Goal: Information Seeking & Learning: Learn about a topic

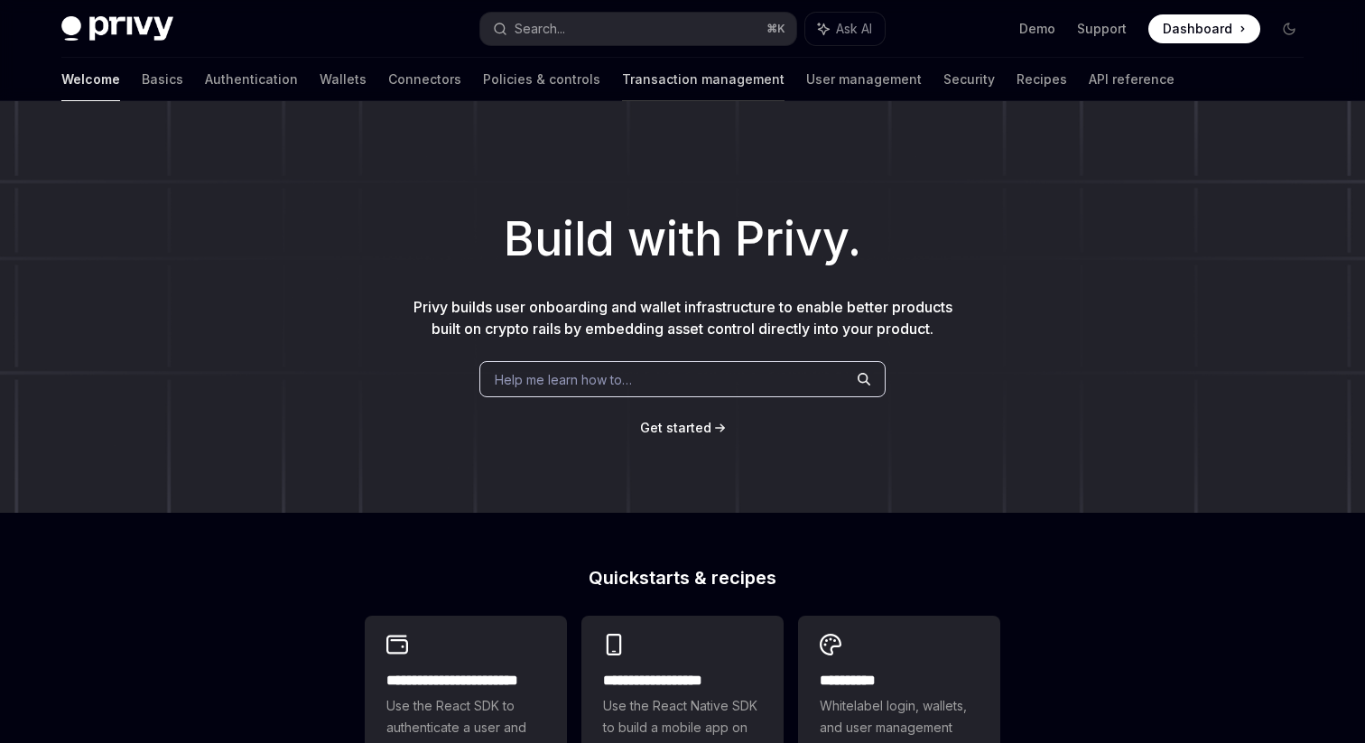
click at [622, 65] on link "Transaction management" at bounding box center [703, 79] width 163 height 43
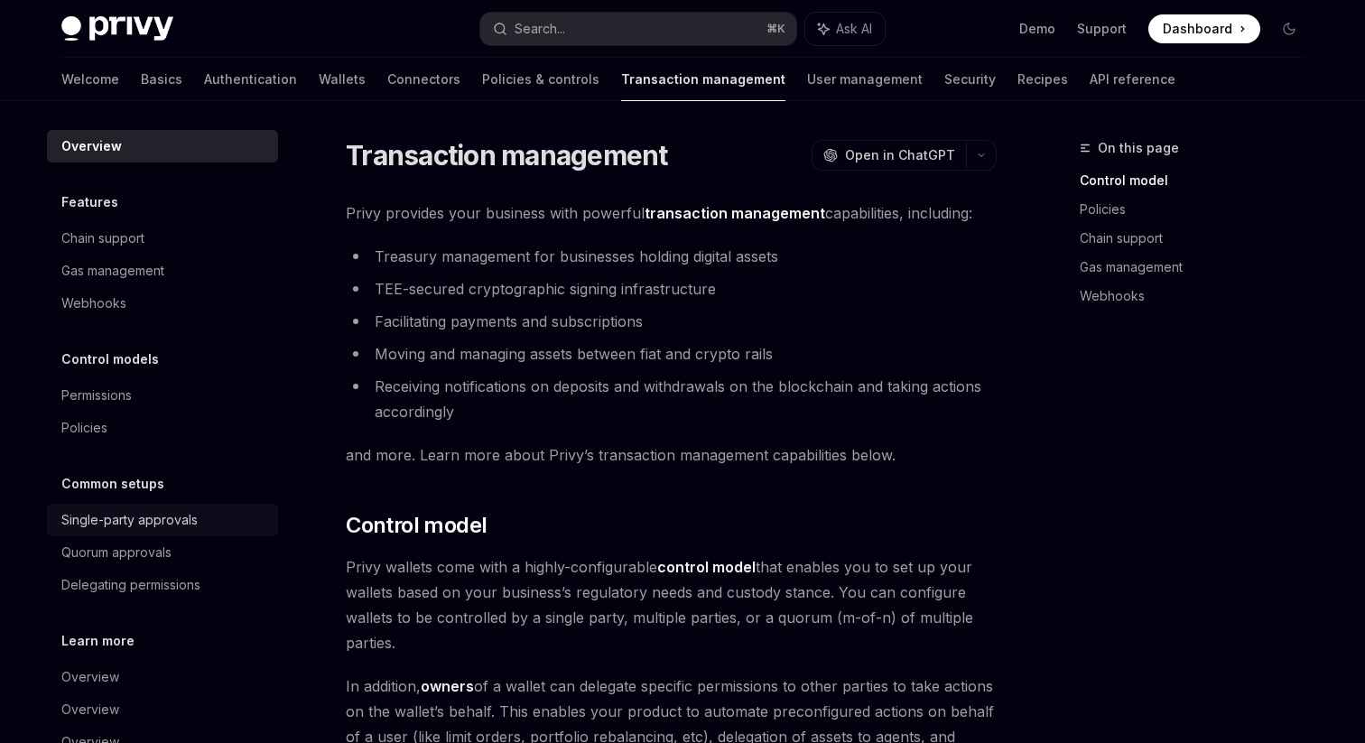
scroll to position [51, 0]
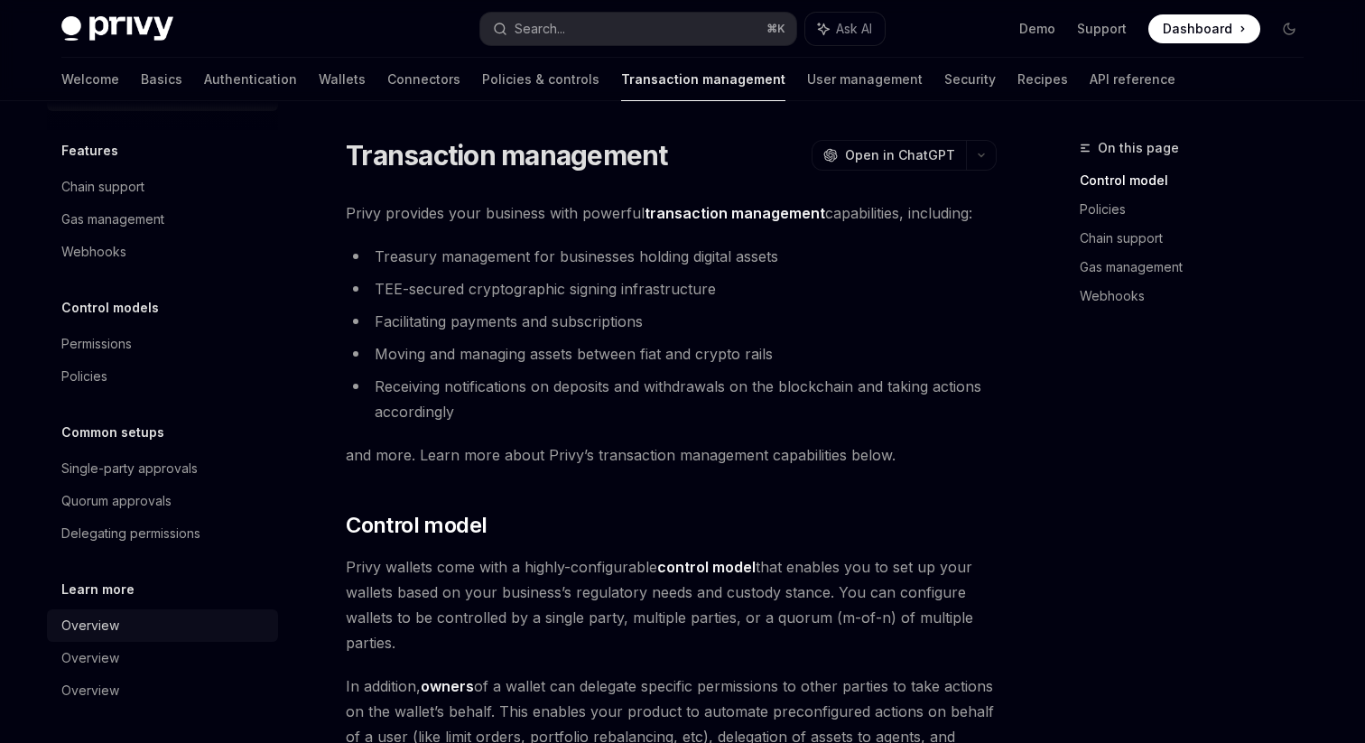
click at [98, 631] on div "Overview" at bounding box center [90, 626] width 58 height 22
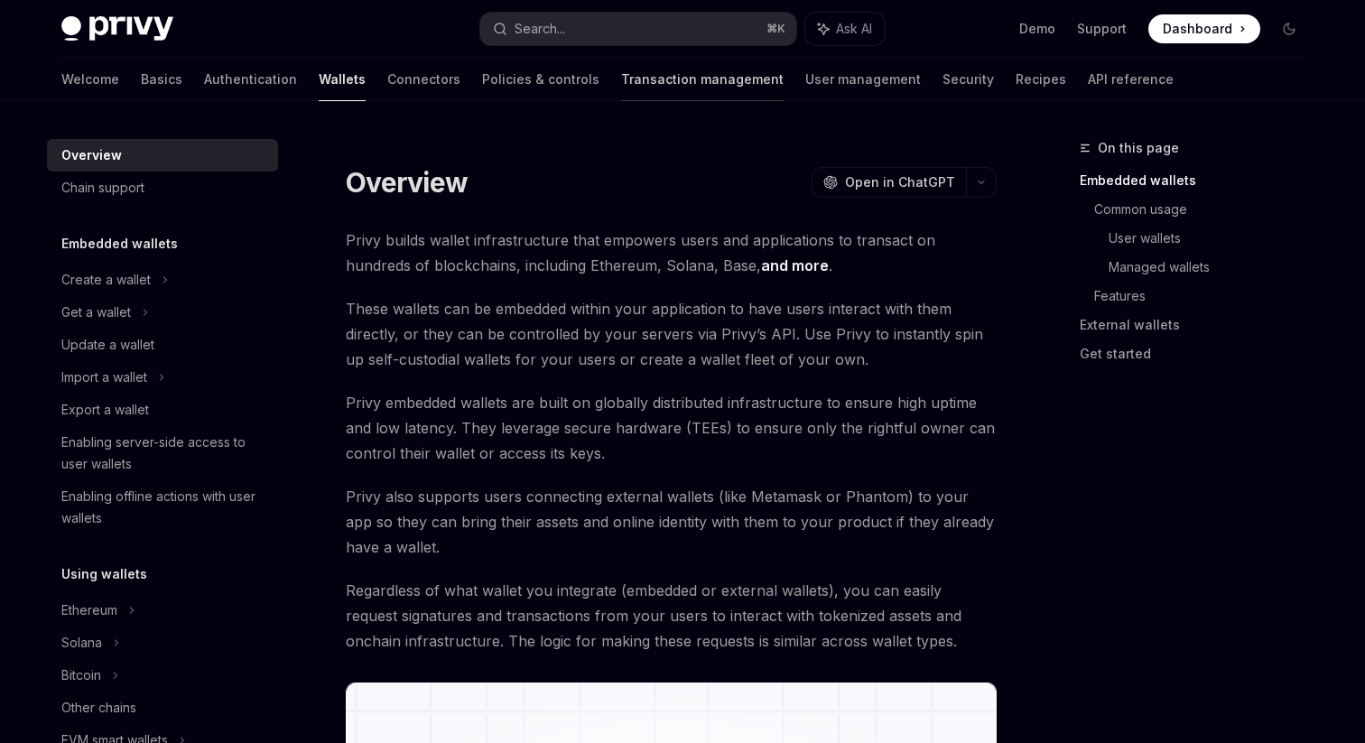
click at [621, 78] on link "Transaction management" at bounding box center [702, 79] width 163 height 43
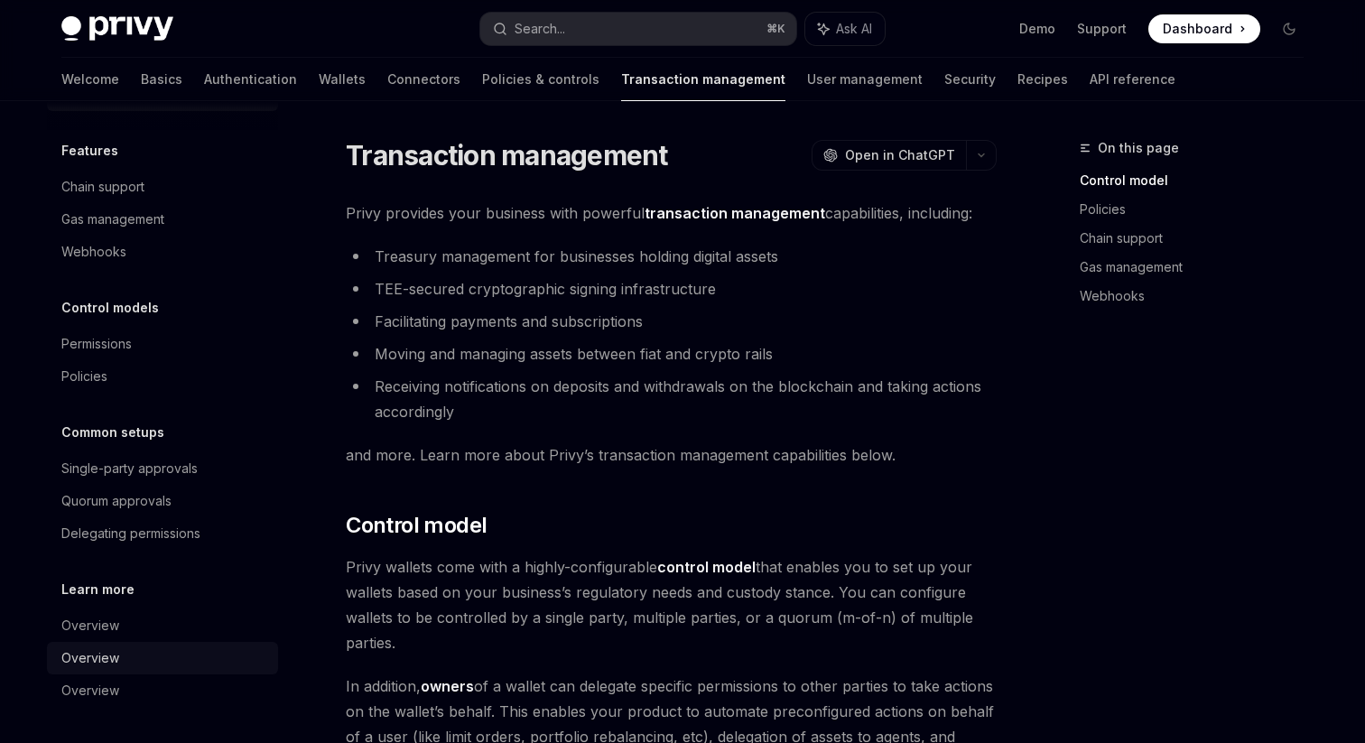
click at [122, 662] on div "Overview" at bounding box center [164, 658] width 206 height 22
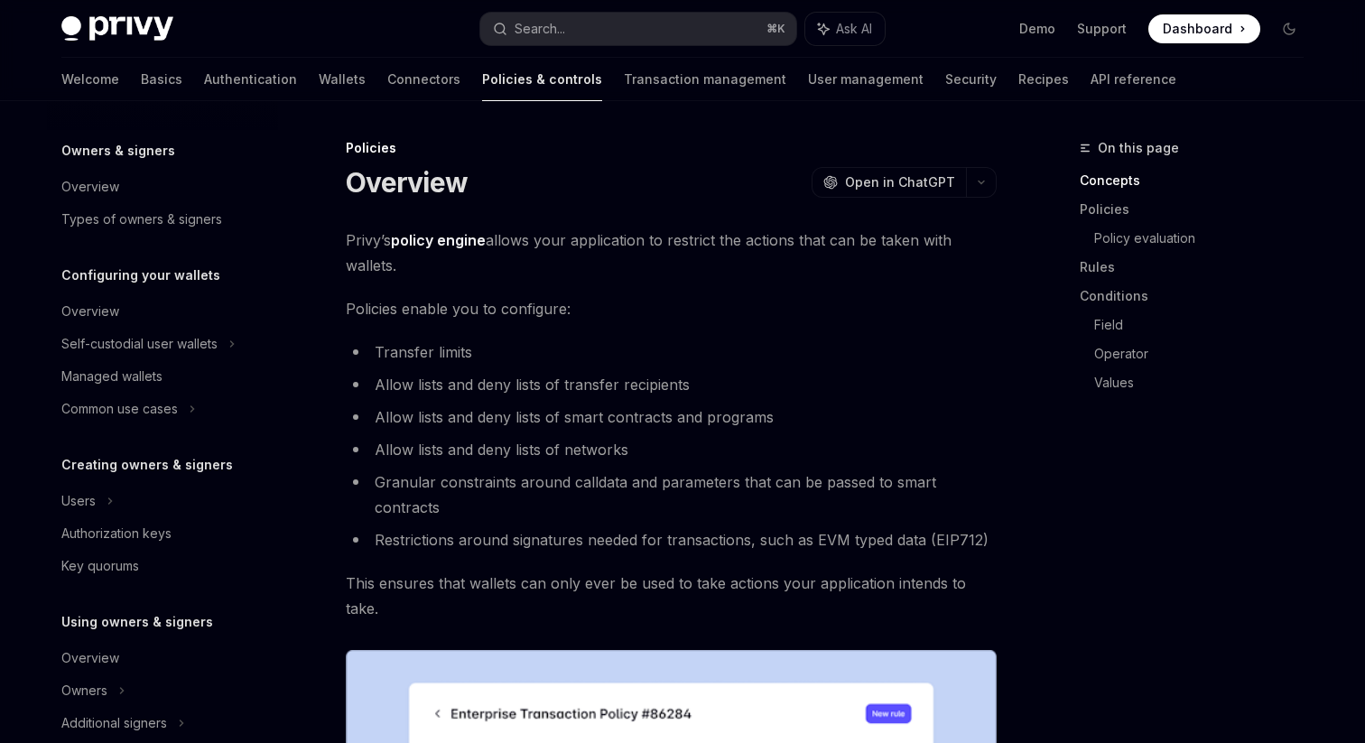
scroll to position [528, 0]
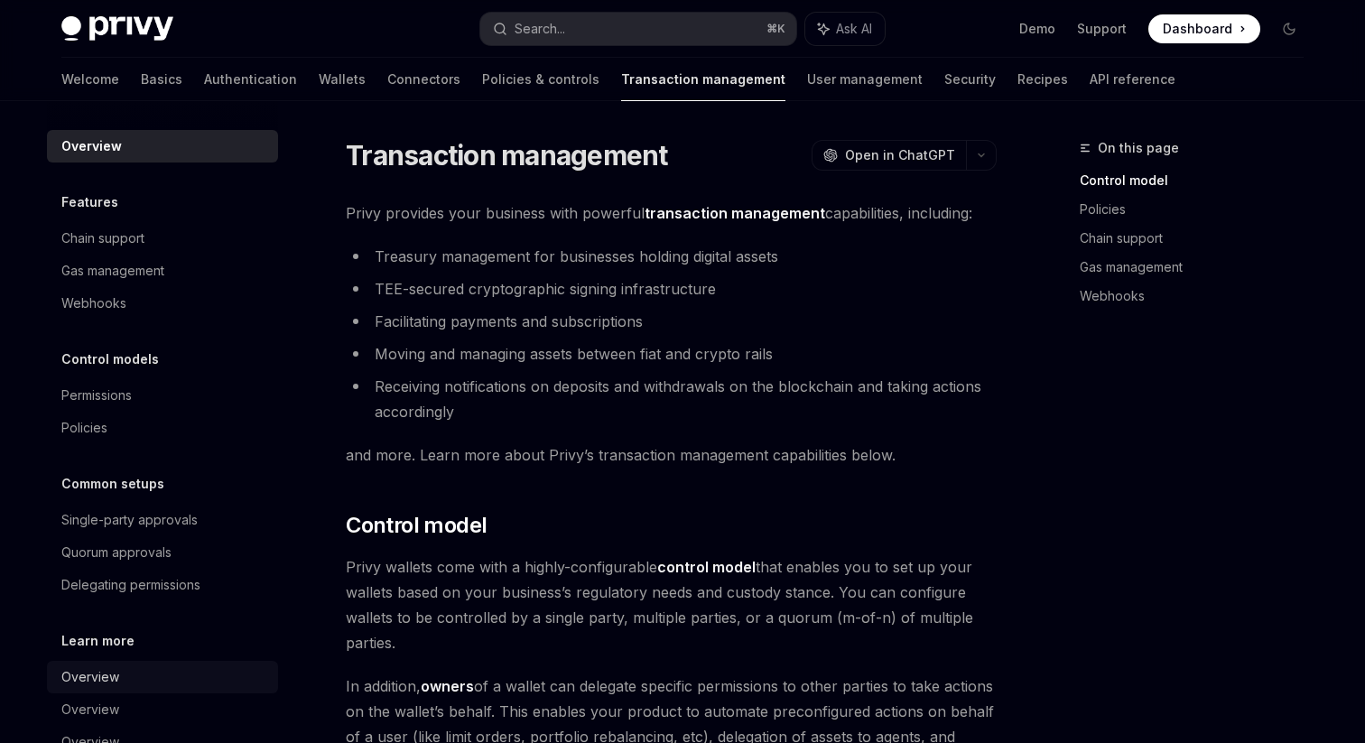
scroll to position [51, 0]
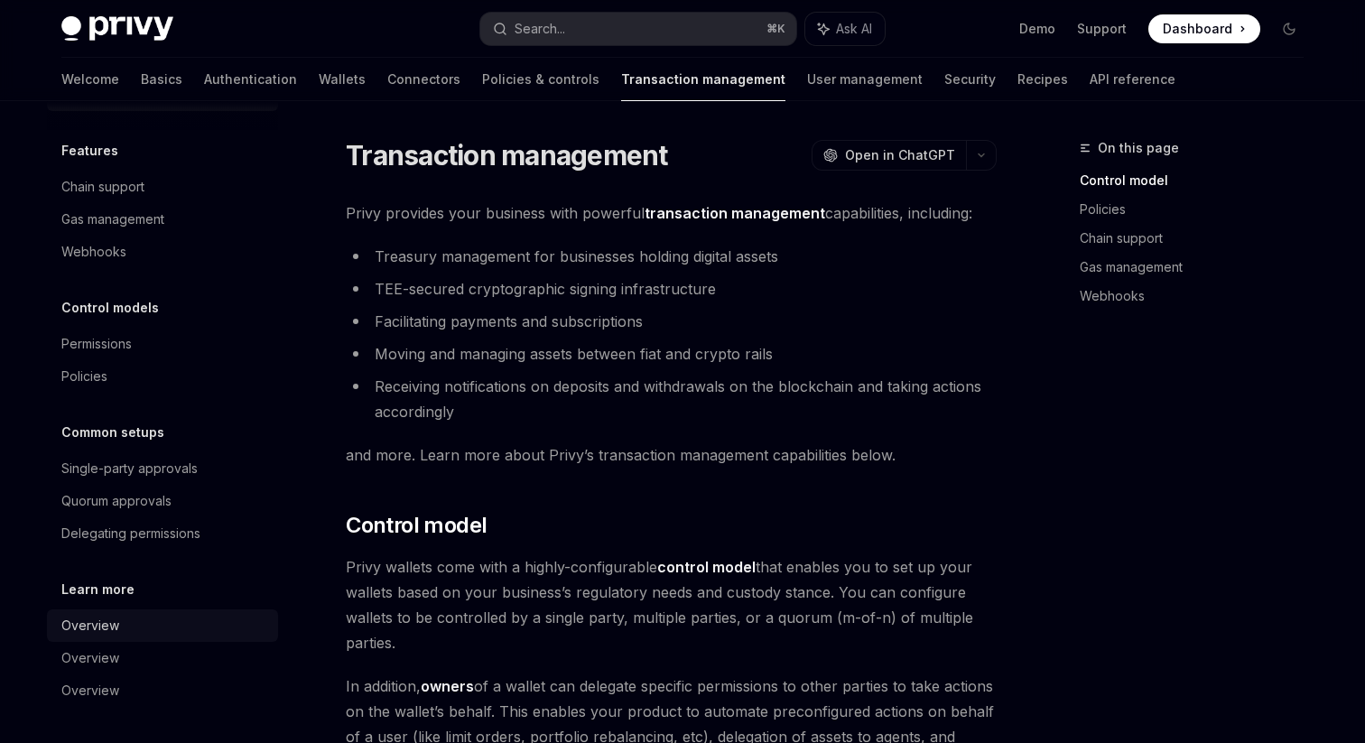
click at [122, 635] on div "Overview" at bounding box center [164, 626] width 206 height 22
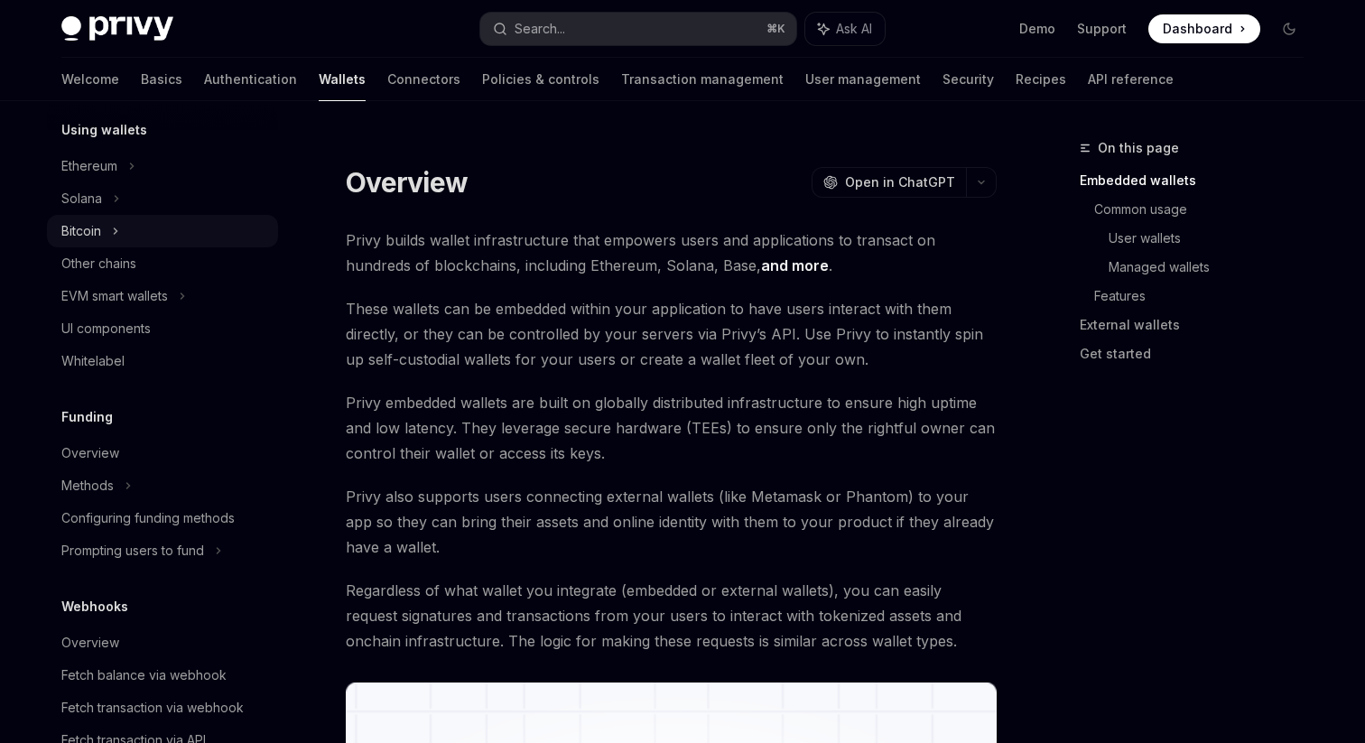
scroll to position [808, 0]
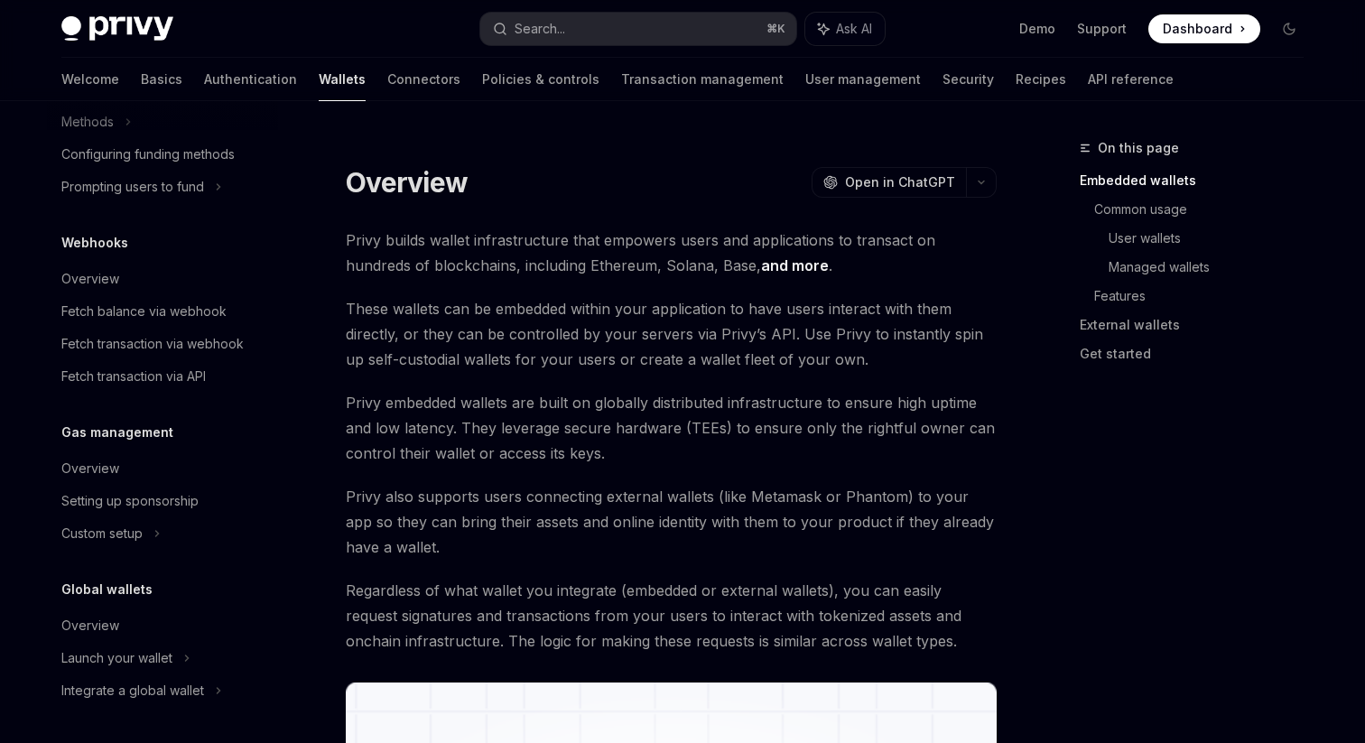
type textarea "*"
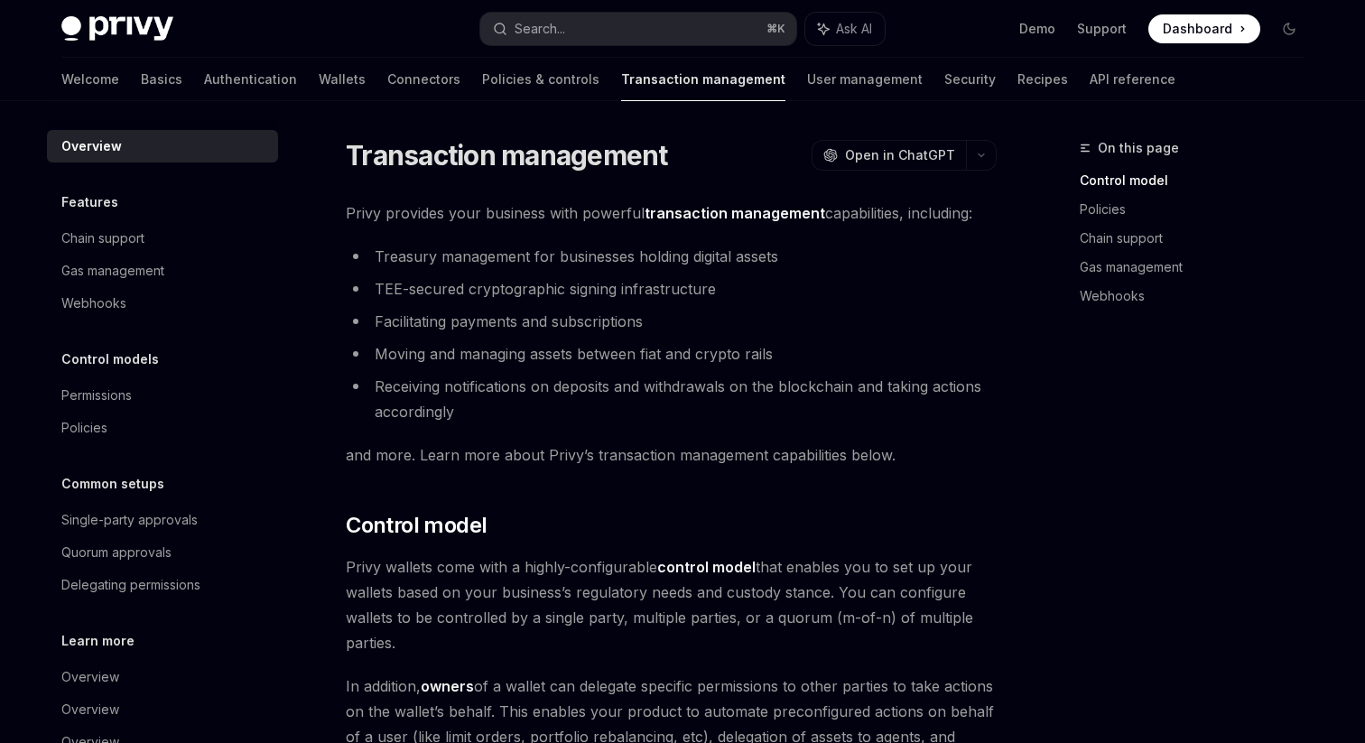
scroll to position [51, 0]
